Goal: Answer question/provide support

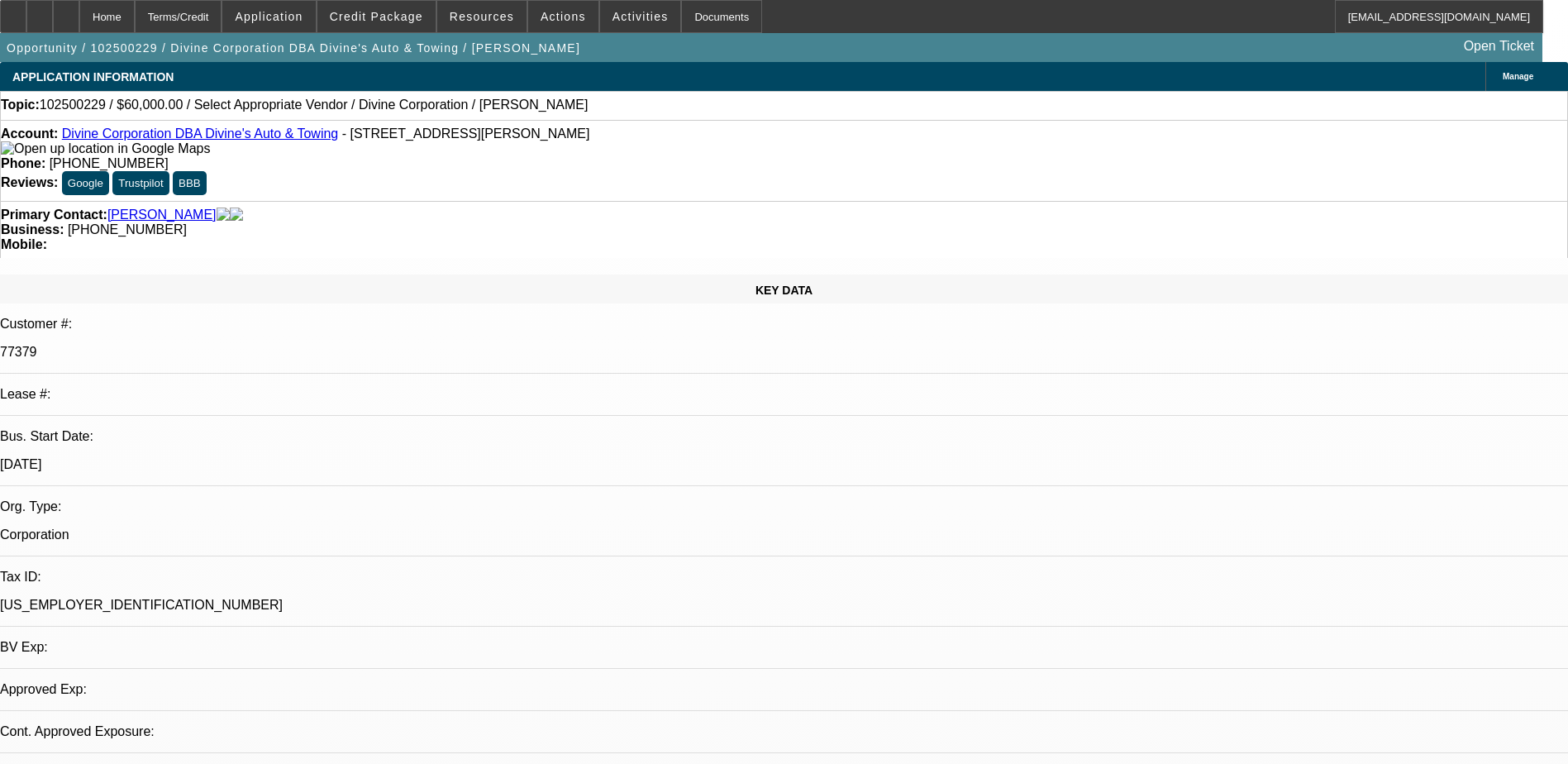
select select "0"
select select "2"
select select "0.1"
select select "1"
select select "2"
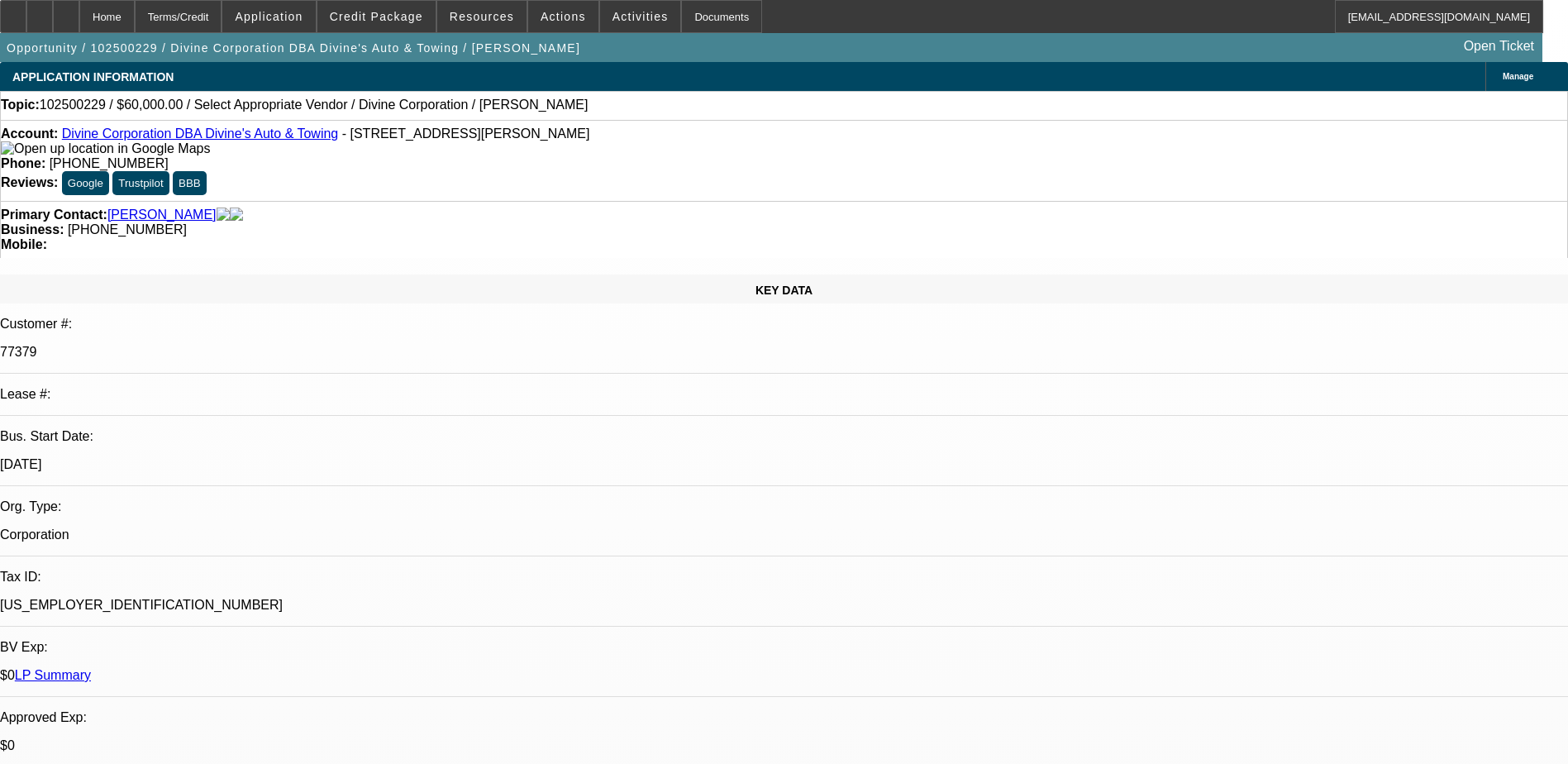
select select "4"
radio input "true"
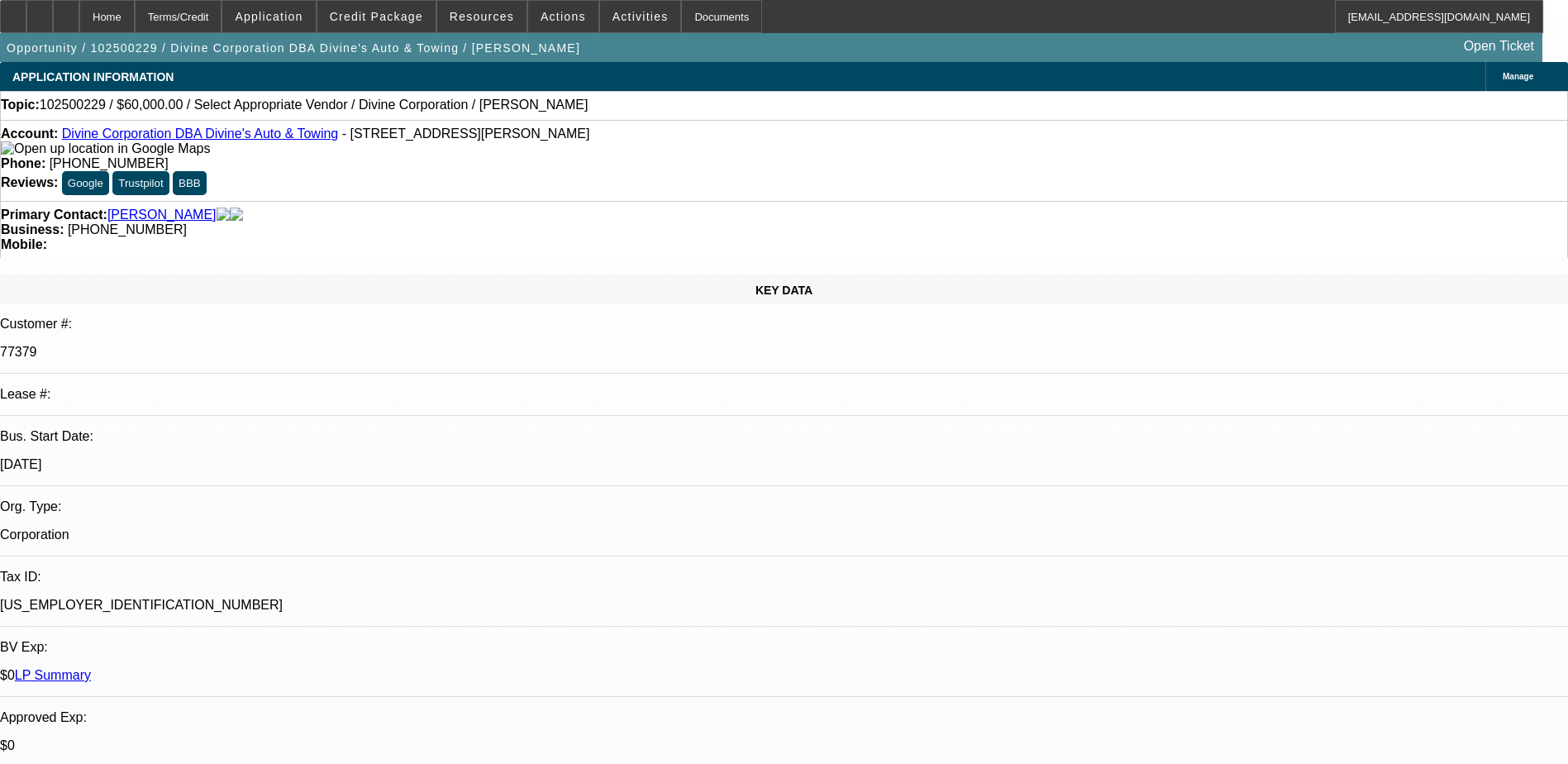
type textarea "BOTH ARE SOLD DEAL; NO PAYMENT HISTORY IS AVAILABLE."
radio input "true"
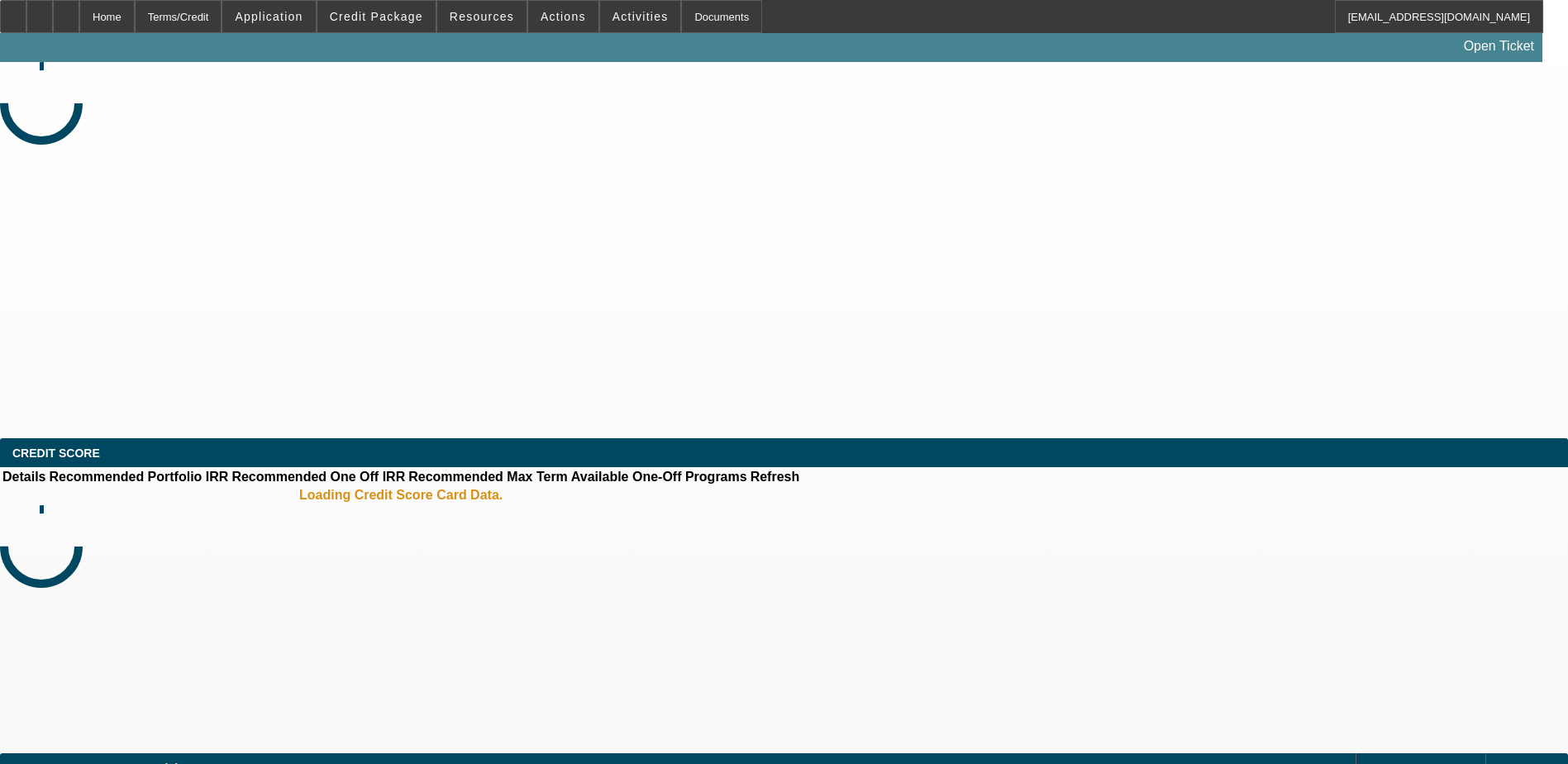
select select "0"
select select "2"
select select "0.1"
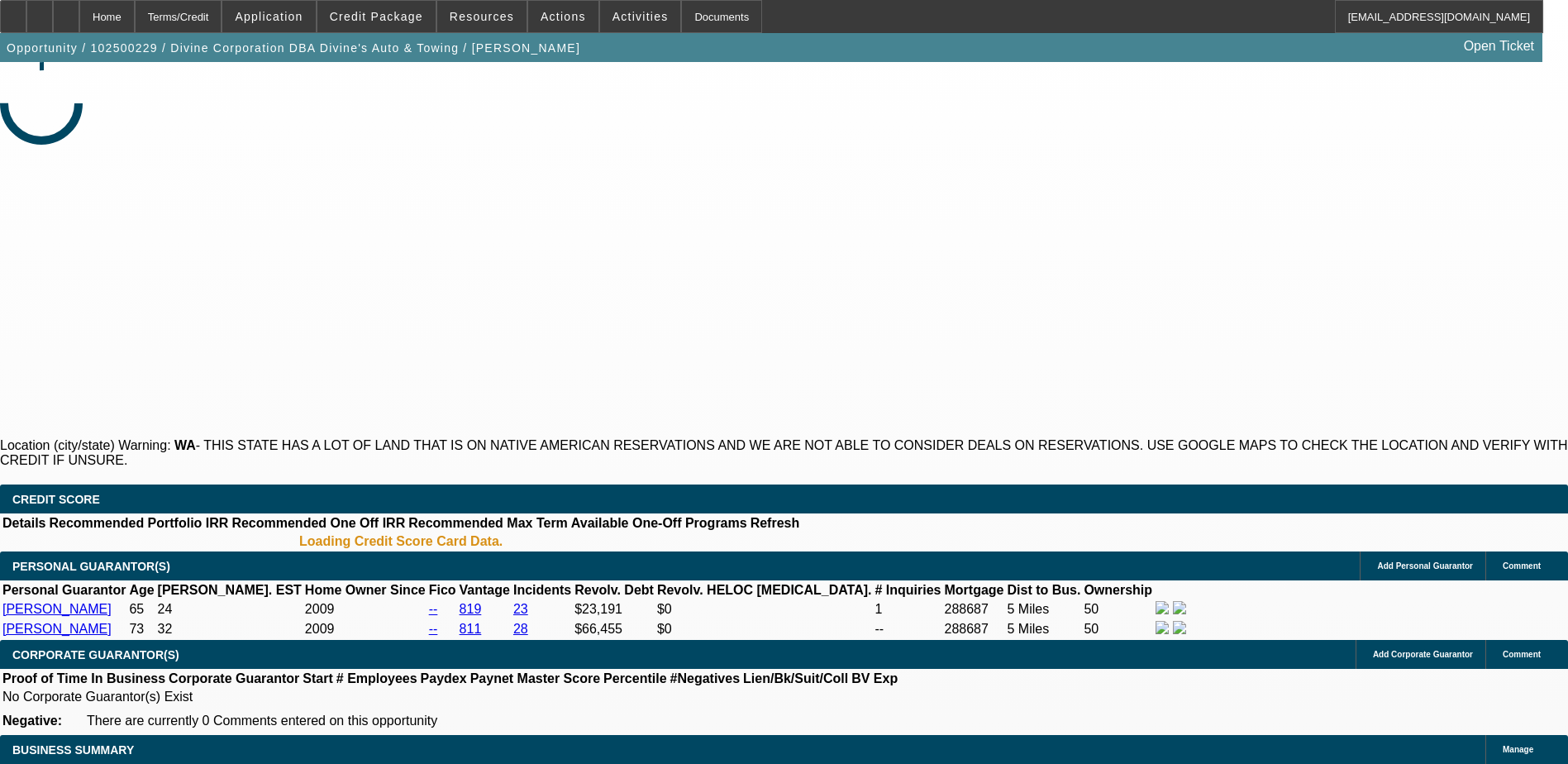
select select "1"
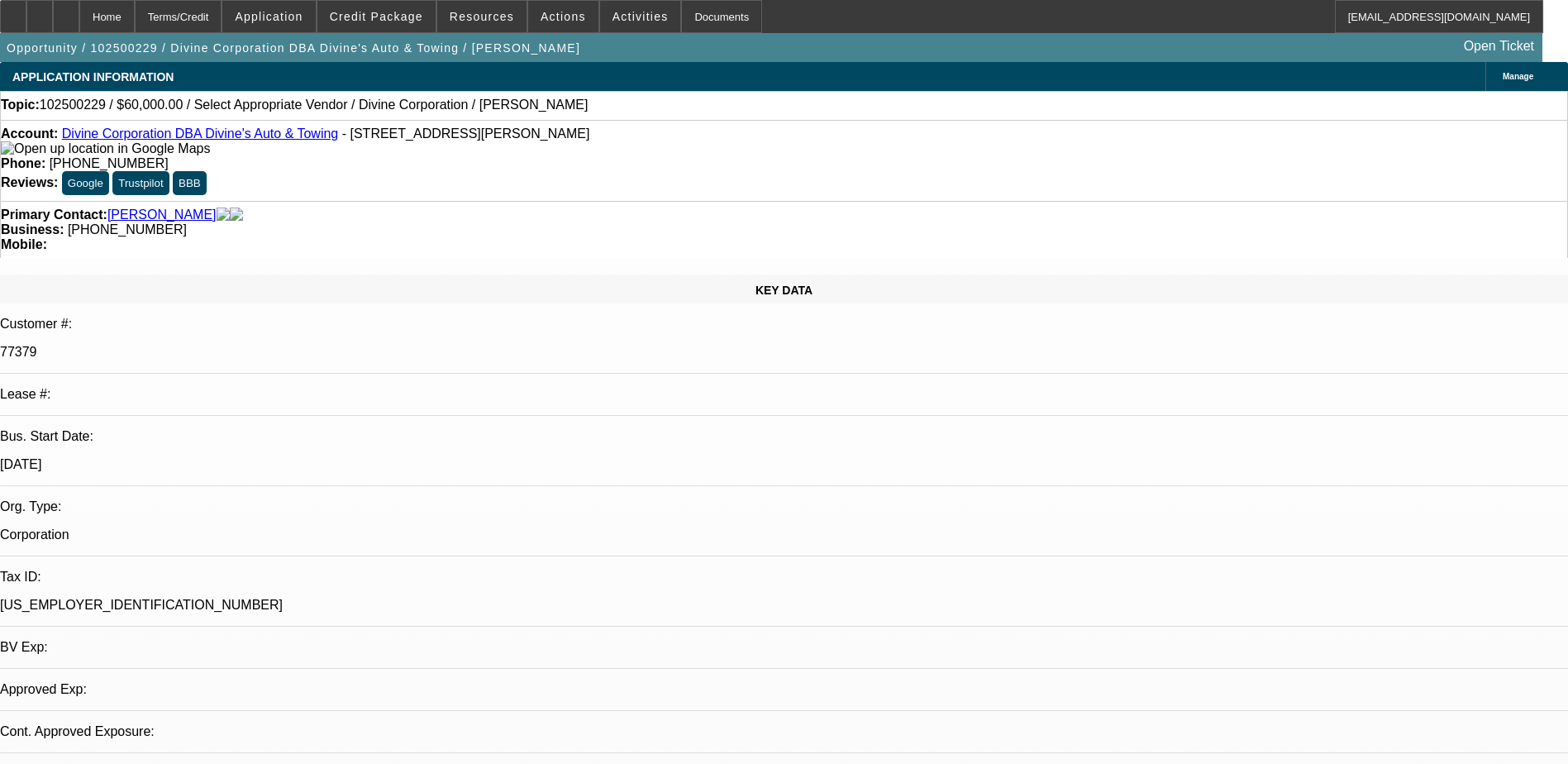
select select "2"
select select "4"
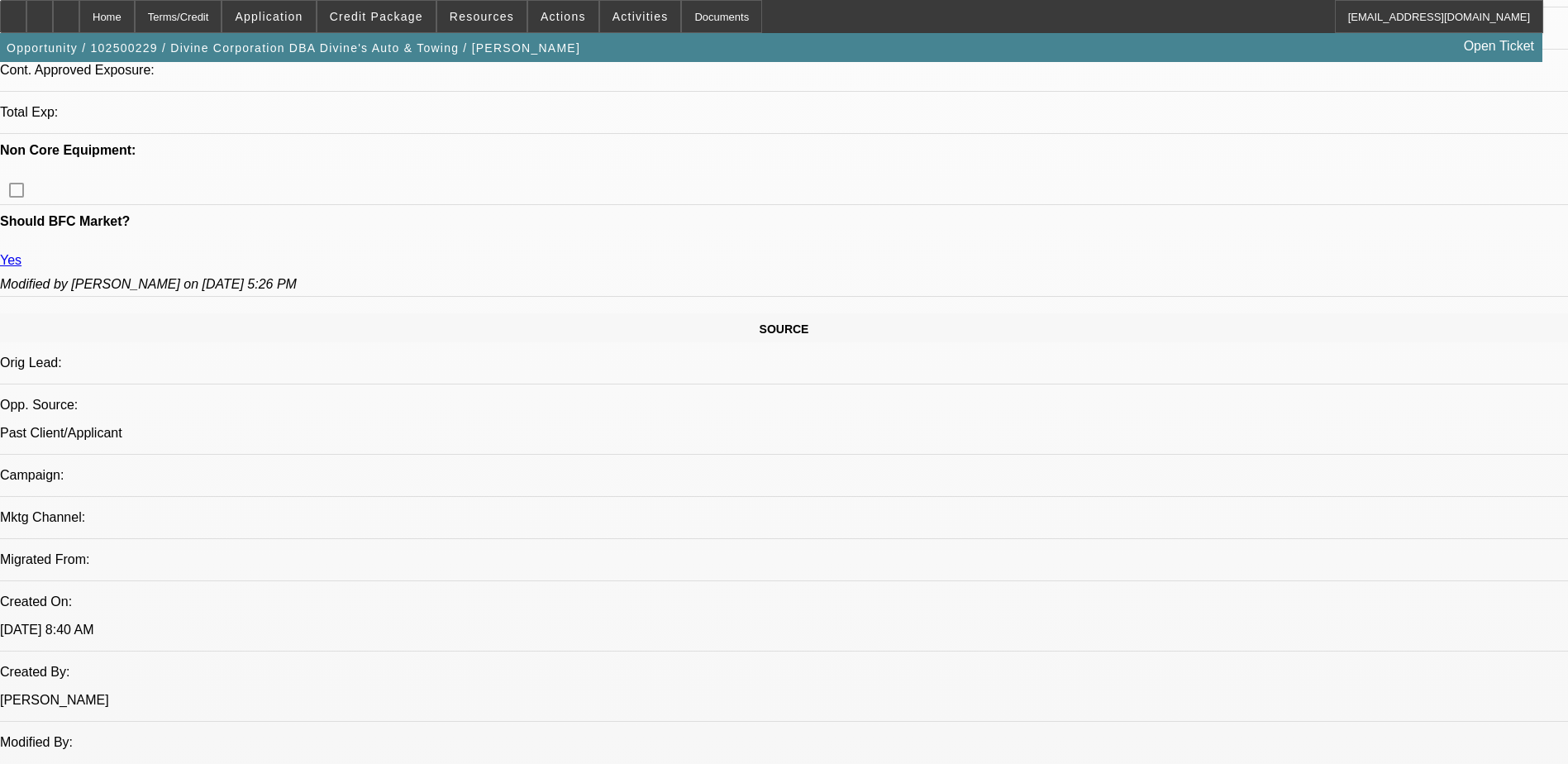
scroll to position [744, 0]
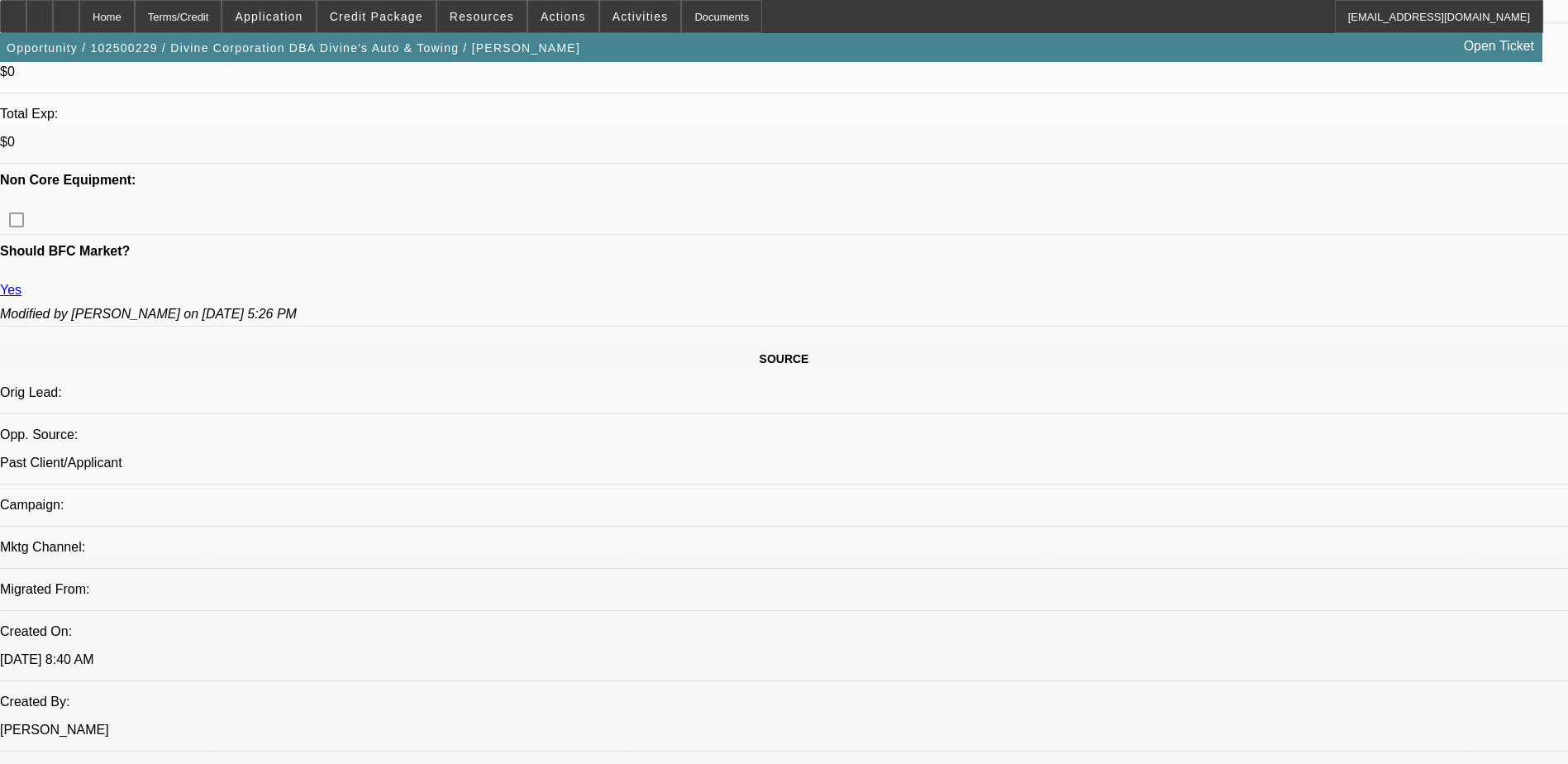
drag, startPoint x: 702, startPoint y: 482, endPoint x: 242, endPoint y: 482, distance: 460.0
